Goal: Find specific page/section: Find specific page/section

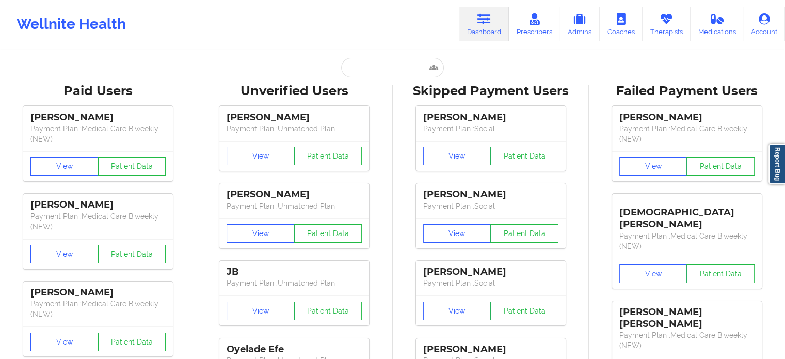
type input "[EMAIL_ADDRESS][DOMAIN_NAME]"
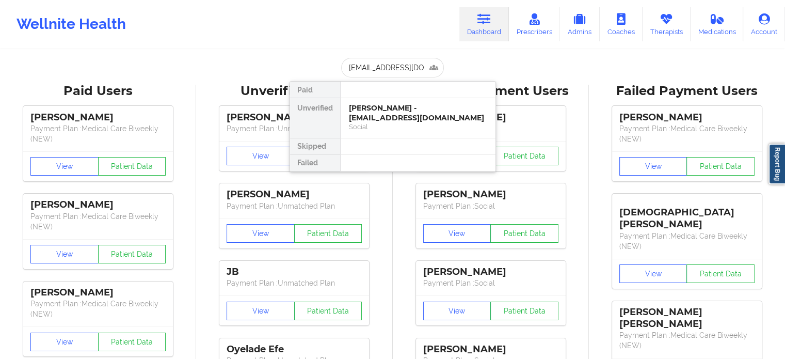
click at [385, 122] on div "Social" at bounding box center [418, 126] width 138 height 9
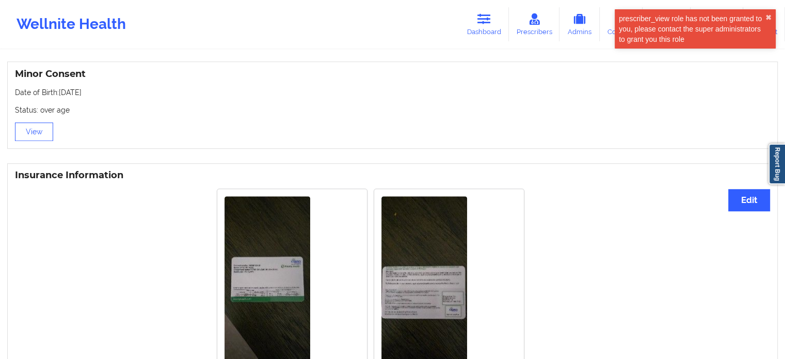
scroll to position [674, 0]
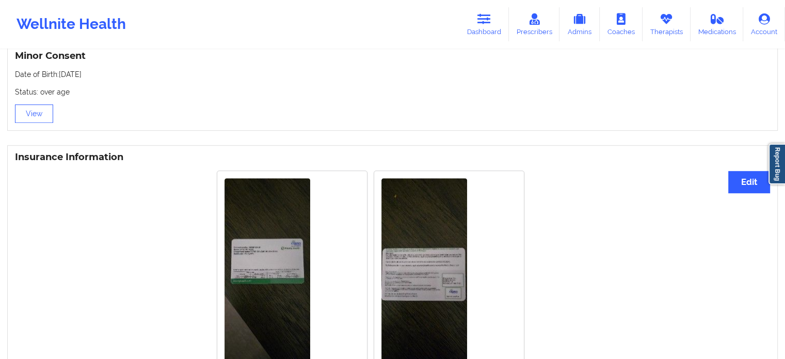
drag, startPoint x: 490, startPoint y: 26, endPoint x: 485, endPoint y: 43, distance: 17.3
click at [490, 26] on link "Dashboard" at bounding box center [484, 24] width 50 height 34
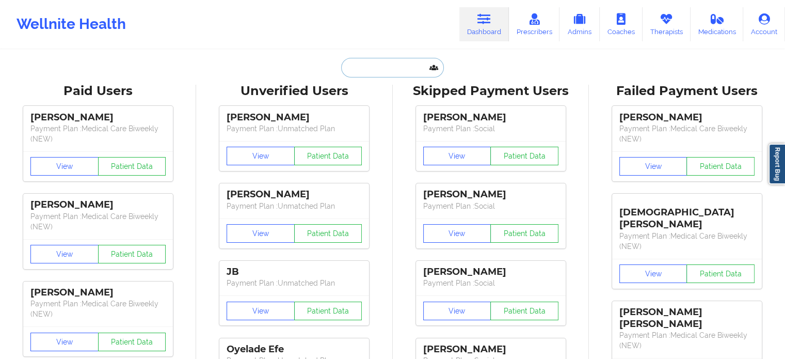
click at [380, 75] on input "text" at bounding box center [392, 68] width 102 height 20
paste input "[EMAIL_ADDRESS][DOMAIN_NAME]"
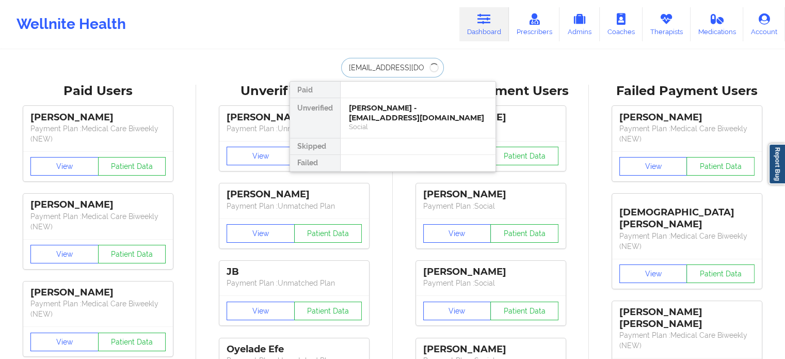
type input "[EMAIL_ADDRESS][DOMAIN_NAME]"
click at [372, 121] on div "[PERSON_NAME] - [EMAIL_ADDRESS][DOMAIN_NAME]" at bounding box center [418, 112] width 138 height 19
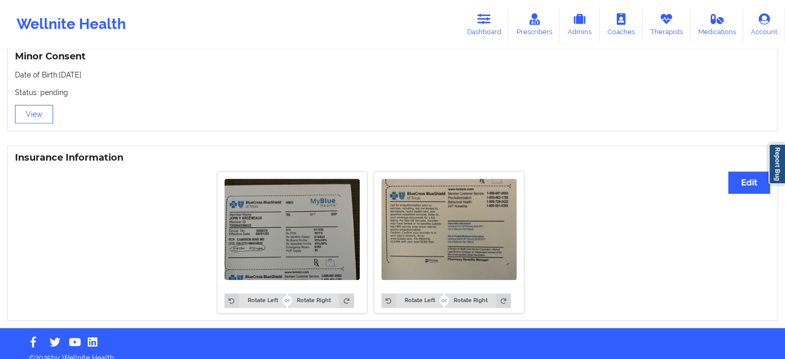
scroll to position [686, 0]
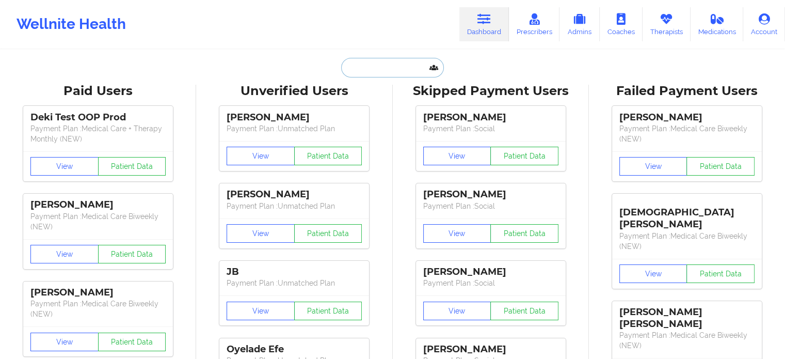
click at [376, 60] on input "text" at bounding box center [392, 68] width 102 height 20
paste input "Initial Reach-Out"
type input "Initial Reach-Out"
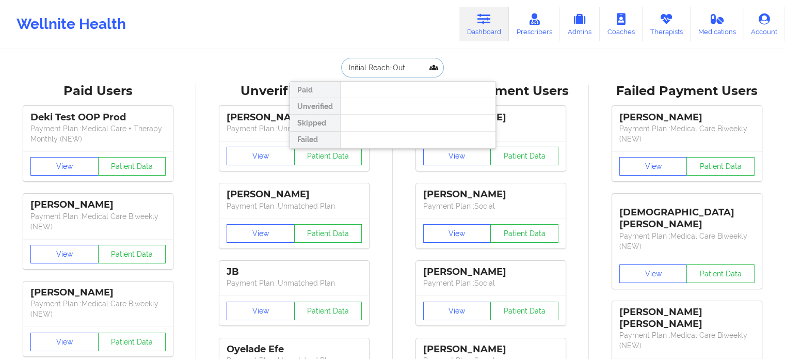
drag, startPoint x: 411, startPoint y: 68, endPoint x: 293, endPoint y: 72, distance: 118.2
click at [315, 72] on div "Initial Reach-Out Paid Unverified Skipped Failed" at bounding box center [392, 68] width 206 height 20
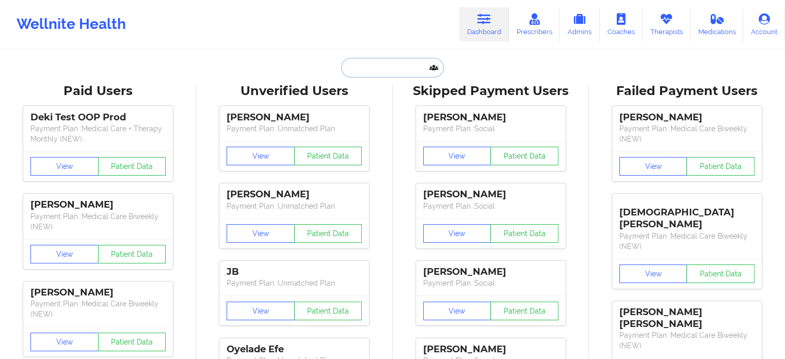
paste input "[PERSON_NAME]"
type input "Nathaniel Dixon jr"
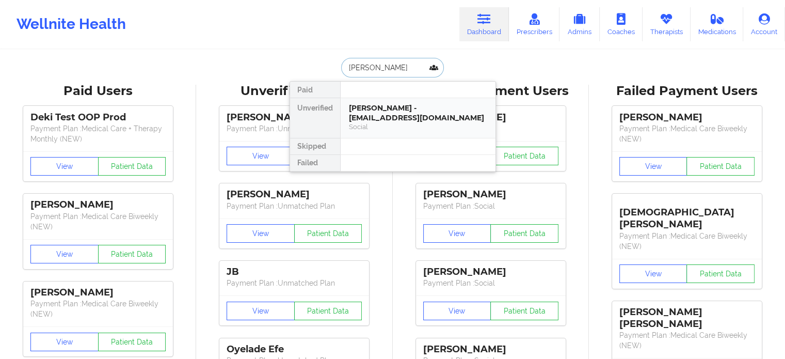
click at [391, 108] on div "Nathaniel Dixon jr - natem2263@gmail.com" at bounding box center [418, 112] width 138 height 19
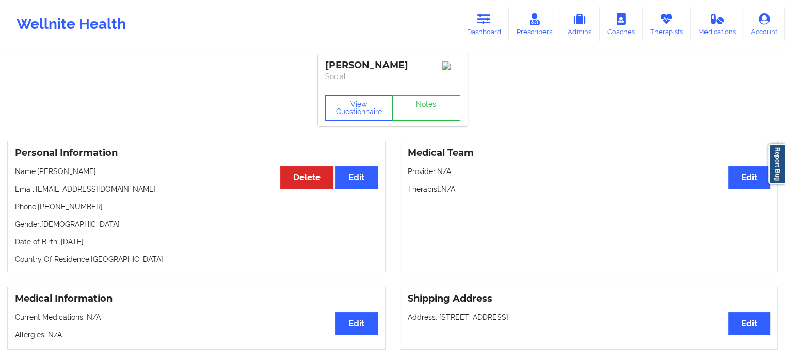
click at [488, 21] on icon at bounding box center [483, 18] width 13 height 11
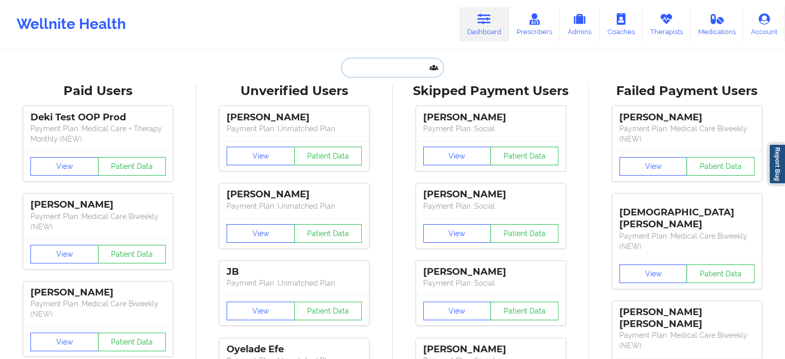
click at [366, 72] on input "text" at bounding box center [392, 68] width 102 height 20
paste input "jabari.mc@sbcglobal.net"
type input "jabari.mc@sbcglobal.net"
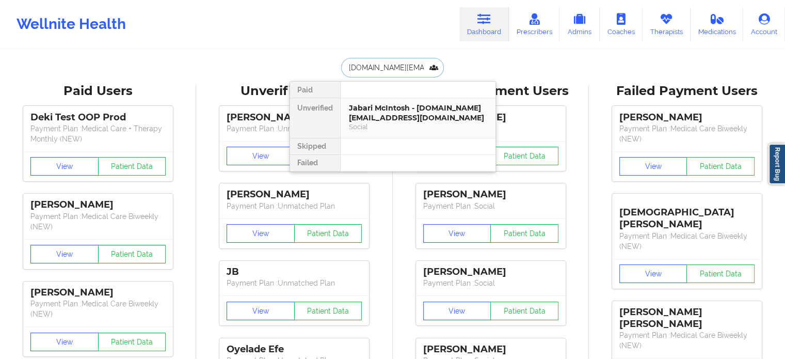
click at [366, 120] on div "Jabari McIntosh - jabari.mc@sbcglobal.net" at bounding box center [418, 112] width 138 height 19
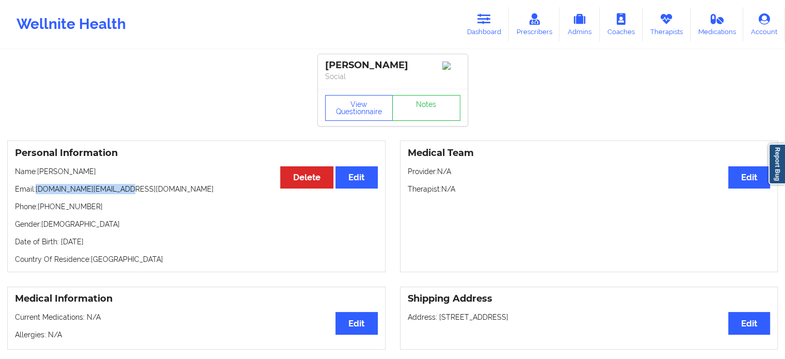
drag, startPoint x: 123, startPoint y: 196, endPoint x: 37, endPoint y: 191, distance: 86.3
click at [37, 191] on p "Email: jabari.mc@sbcglobal.net" at bounding box center [196, 189] width 363 height 10
copy p "jabari.mc@sbcglobal.net"
click at [45, 176] on p "Name: Jabari McIntosh" at bounding box center [196, 171] width 363 height 10
drag, startPoint x: 39, startPoint y: 174, endPoint x: 59, endPoint y: 176, distance: 20.2
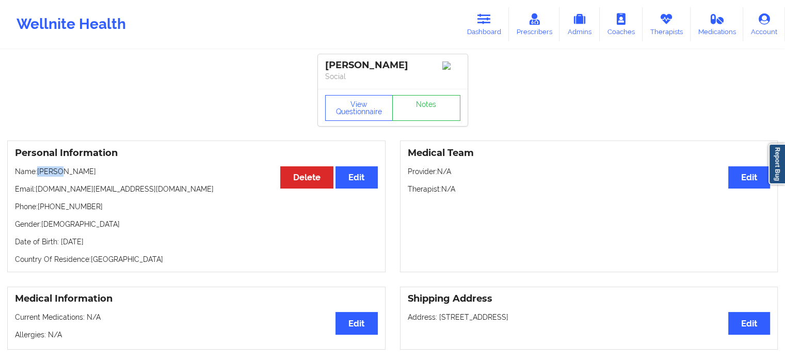
click at [59, 176] on p "Name: Jabari McIntosh" at bounding box center [196, 171] width 363 height 10
copy p "Jabari"
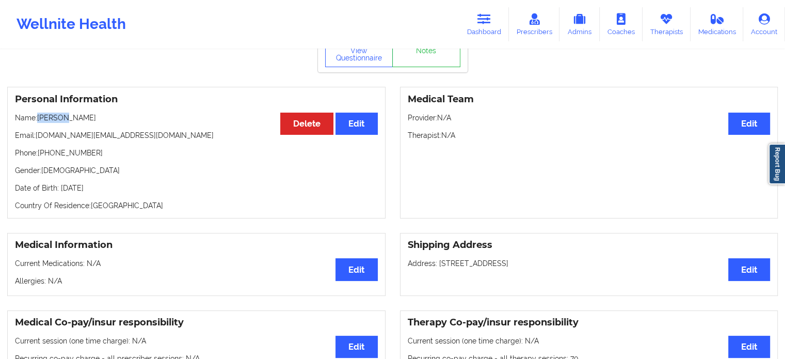
scroll to position [50, 0]
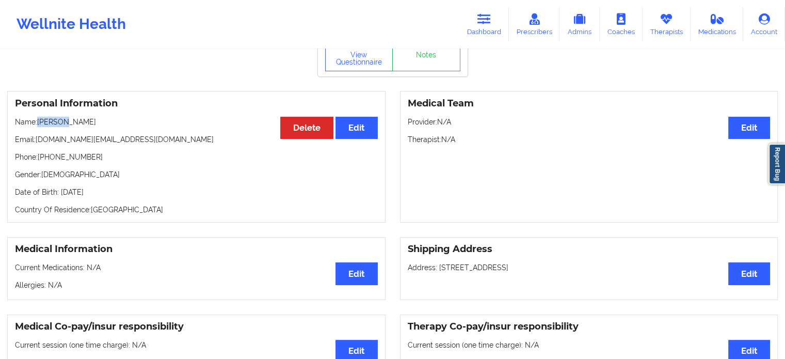
drag, startPoint x: 104, startPoint y: 122, endPoint x: 38, endPoint y: 125, distance: 65.6
click at [38, 125] on p "Name: Jabari McIntosh" at bounding box center [196, 122] width 363 height 10
copy p "[PERSON_NAME]"
click at [470, 25] on link "Dashboard" at bounding box center [484, 24] width 50 height 34
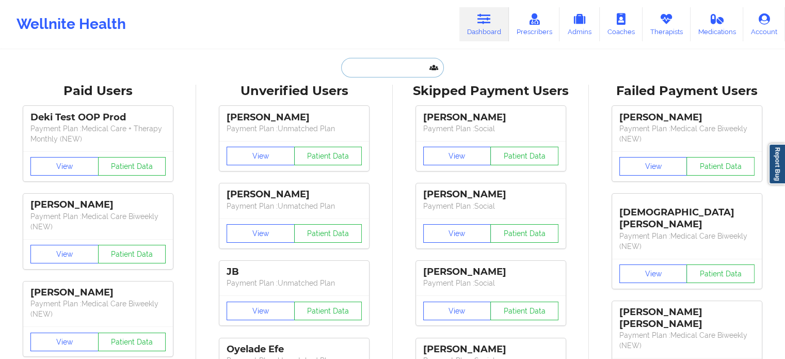
click at [363, 63] on input "text" at bounding box center [392, 68] width 102 height 20
paste input "Madelbin Adelatif"
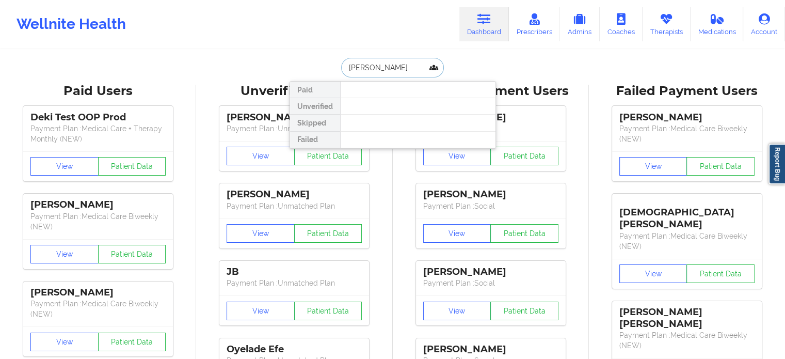
drag, startPoint x: 375, startPoint y: 70, endPoint x: 317, endPoint y: 68, distance: 57.8
click at [318, 68] on div "Madelbin Adelatif Paid Unverified Skipped Failed" at bounding box center [392, 68] width 206 height 20
type input "Adelatif"
